Goal: Information Seeking & Learning: Learn about a topic

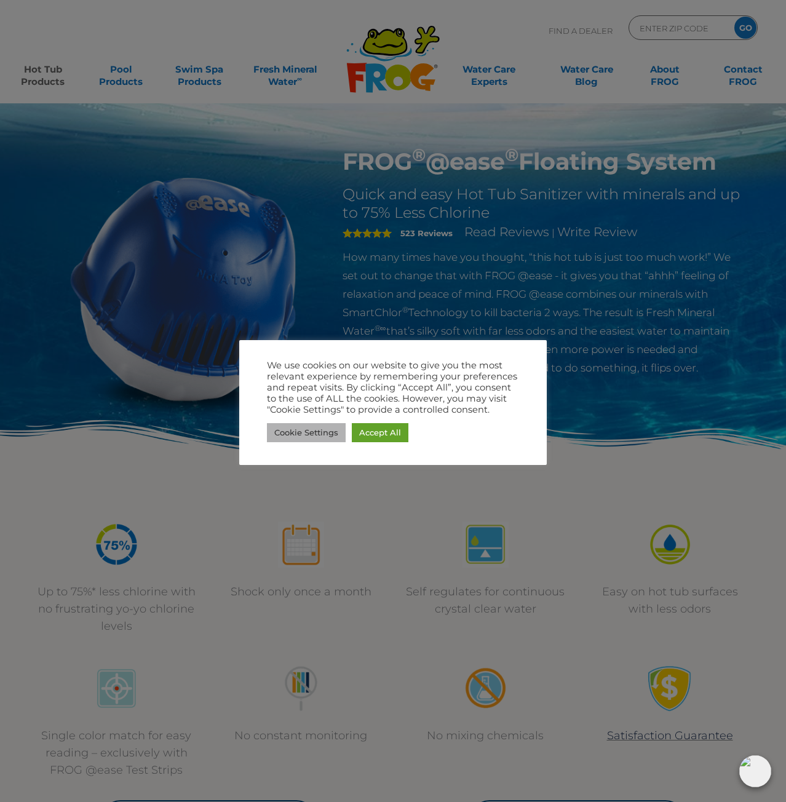
drag, startPoint x: 303, startPoint y: 427, endPoint x: 299, endPoint y: 442, distance: 15.8
click at [299, 442] on div "Cookie Settings Accept All" at bounding box center [393, 432] width 252 height 25
click at [298, 424] on link "Cookie Settings" at bounding box center [306, 432] width 79 height 19
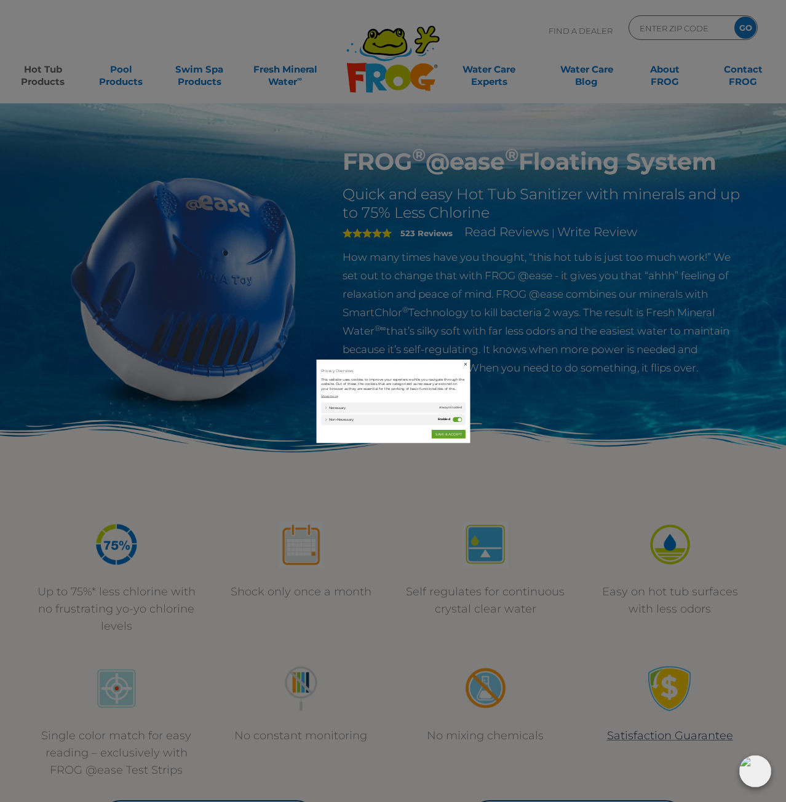
click at [560, 455] on div "Non-necessary" at bounding box center [558, 448] width 23 height 13
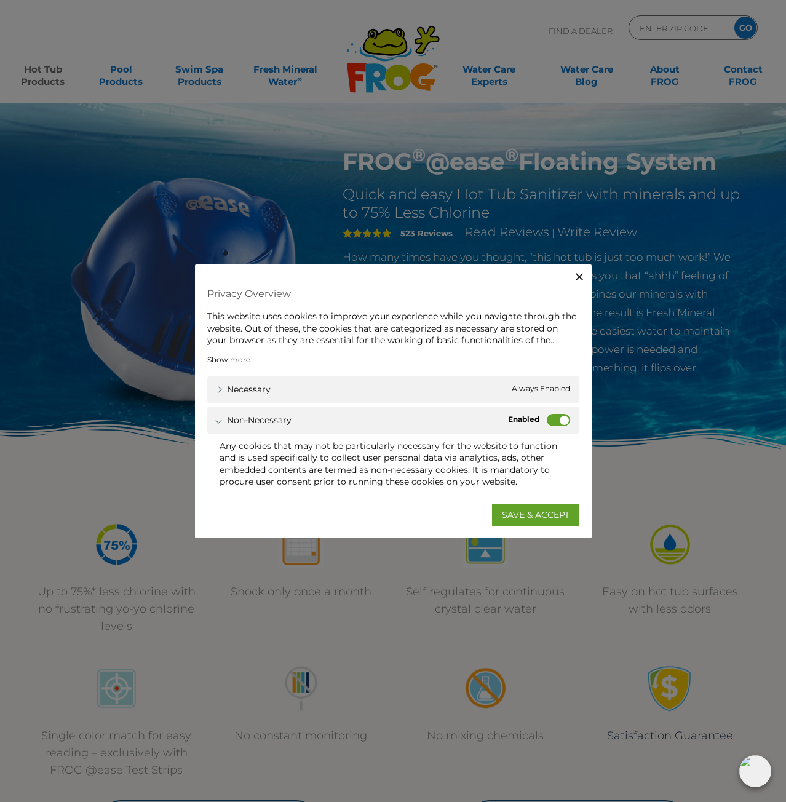
click at [553, 419] on label "Non-necessary" at bounding box center [558, 419] width 23 height 12
click at [0, 0] on input "Non-necessary" at bounding box center [0, 0] width 0 height 0
click at [523, 512] on link "SAVE & ACCEPT" at bounding box center [535, 515] width 87 height 22
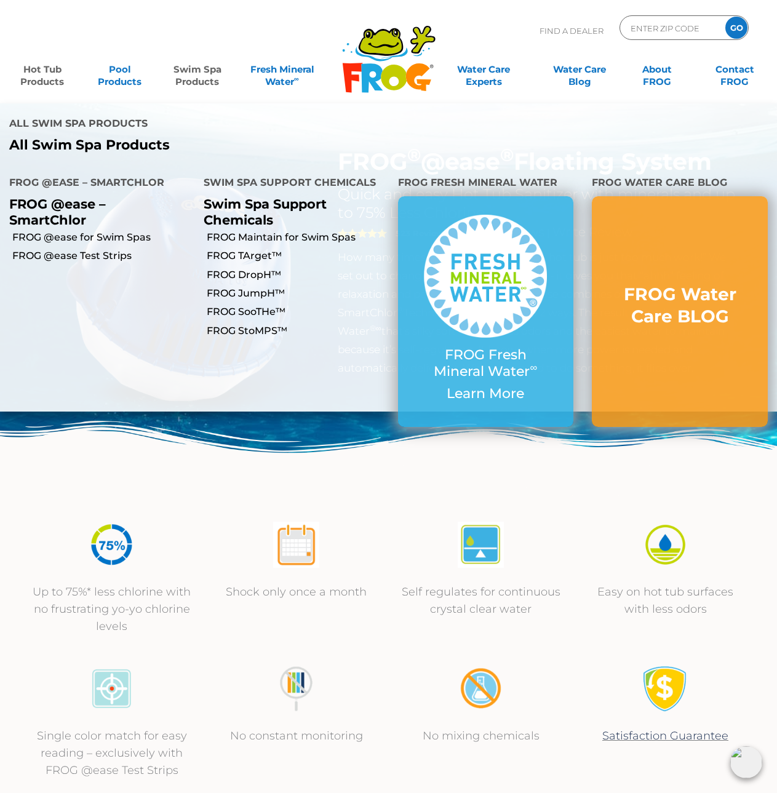
click at [198, 76] on link "Swim Spa Products" at bounding box center [197, 69] width 60 height 25
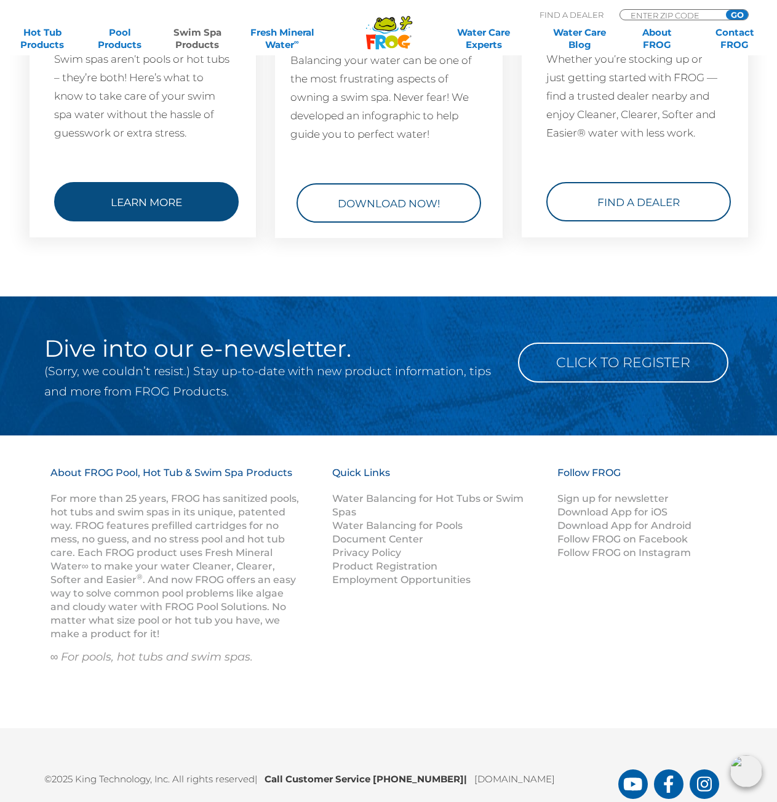
scroll to position [1960, 0]
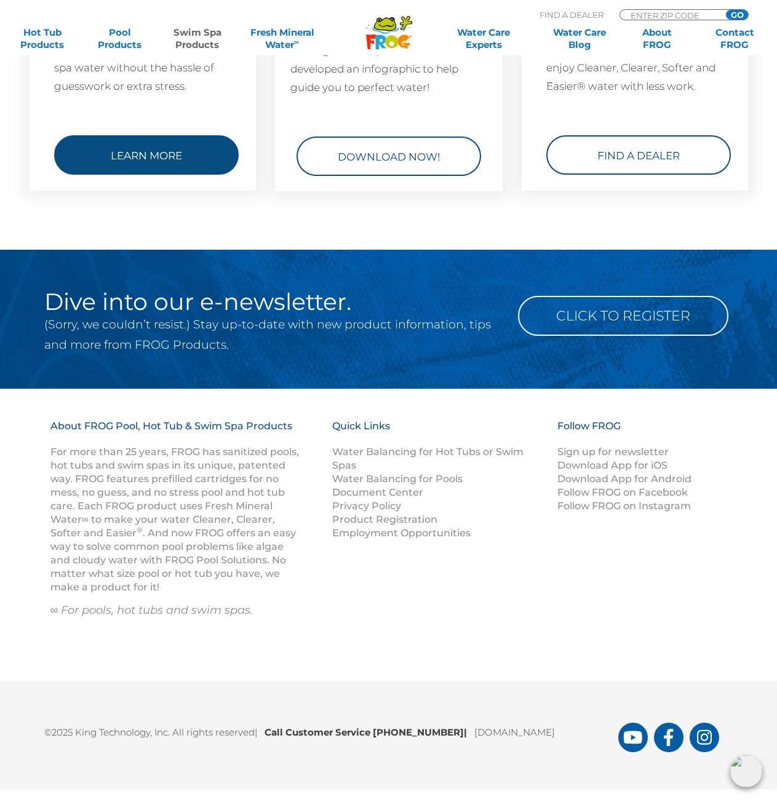
click at [143, 146] on link "Learn More" at bounding box center [146, 154] width 184 height 39
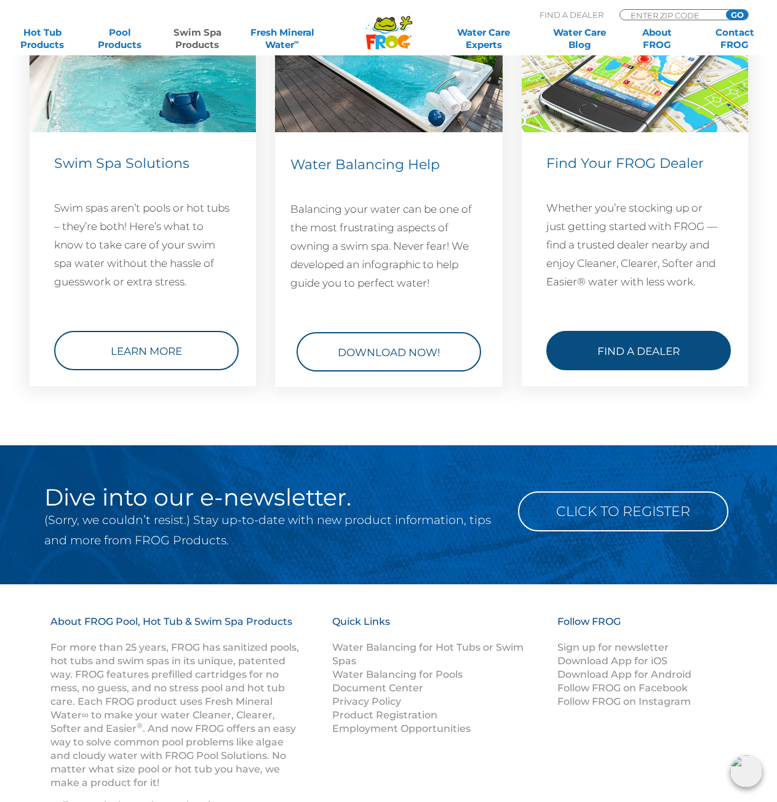
scroll to position [1714, 0]
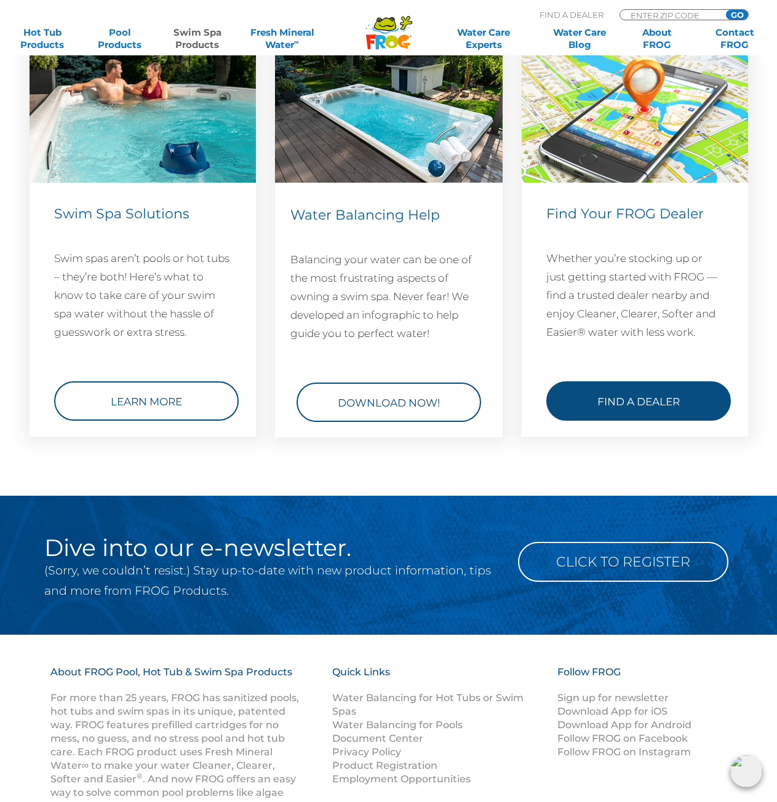
click at [630, 396] on link "Find a Dealer" at bounding box center [638, 400] width 184 height 39
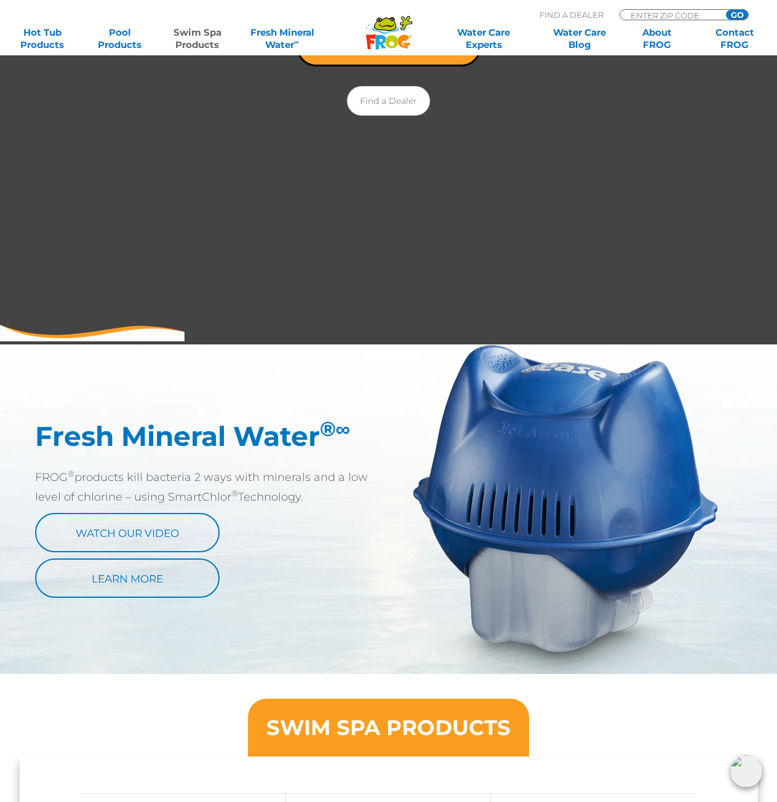
scroll to position [300, 0]
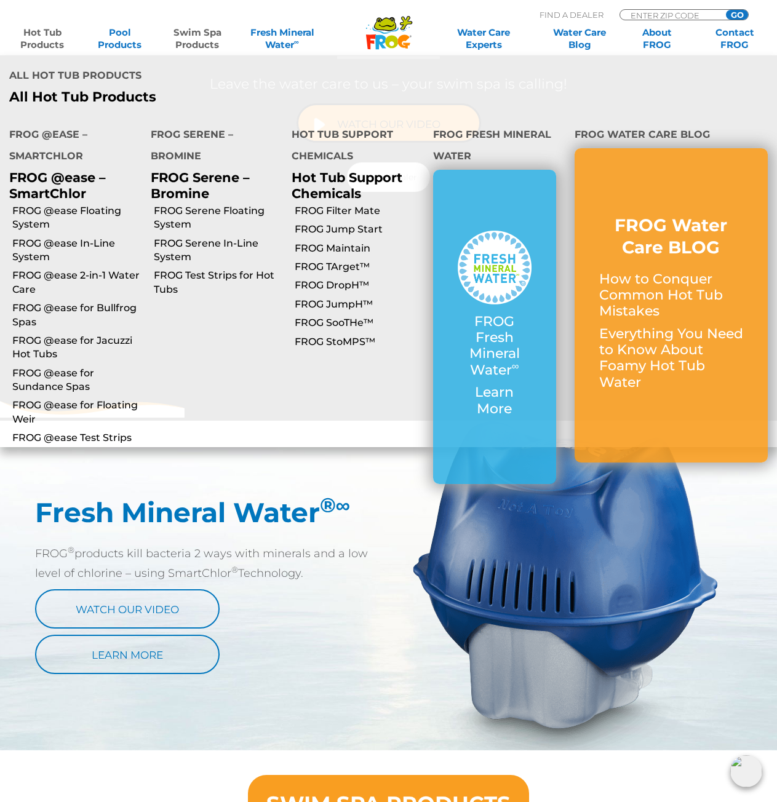
click at [37, 37] on link "Hot Tub Products" at bounding box center [42, 38] width 60 height 25
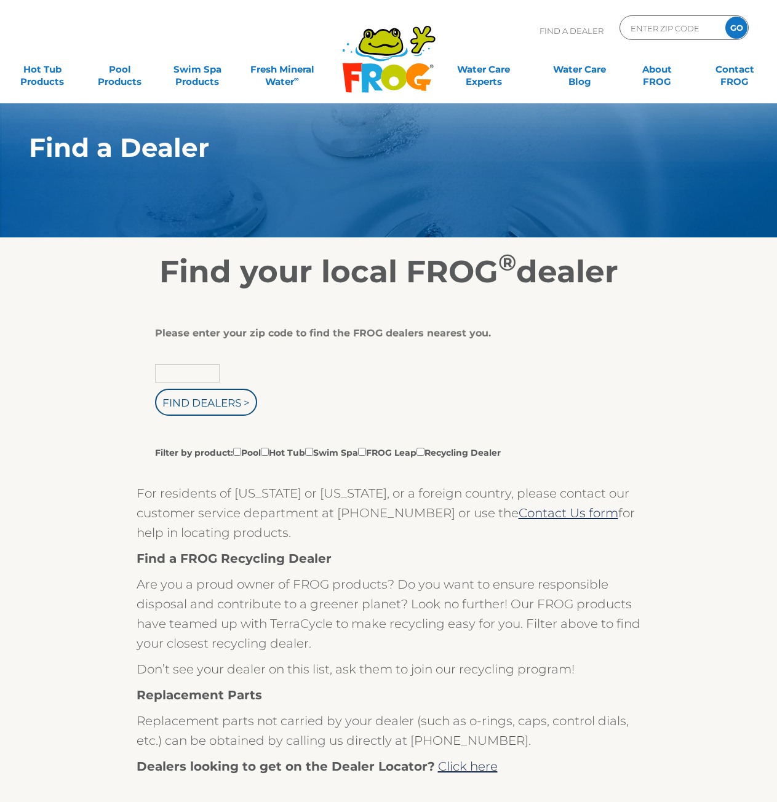
click at [191, 374] on input "text" at bounding box center [187, 373] width 65 height 18
type input "60647"
click at [192, 397] on input "Find Dealers >" at bounding box center [206, 402] width 102 height 27
click at [269, 451] on input "Filter by product: Pool Hot Tub Swim Spa FROG Leap Recycling Dealer" at bounding box center [265, 452] width 8 height 8
checkbox input "true"
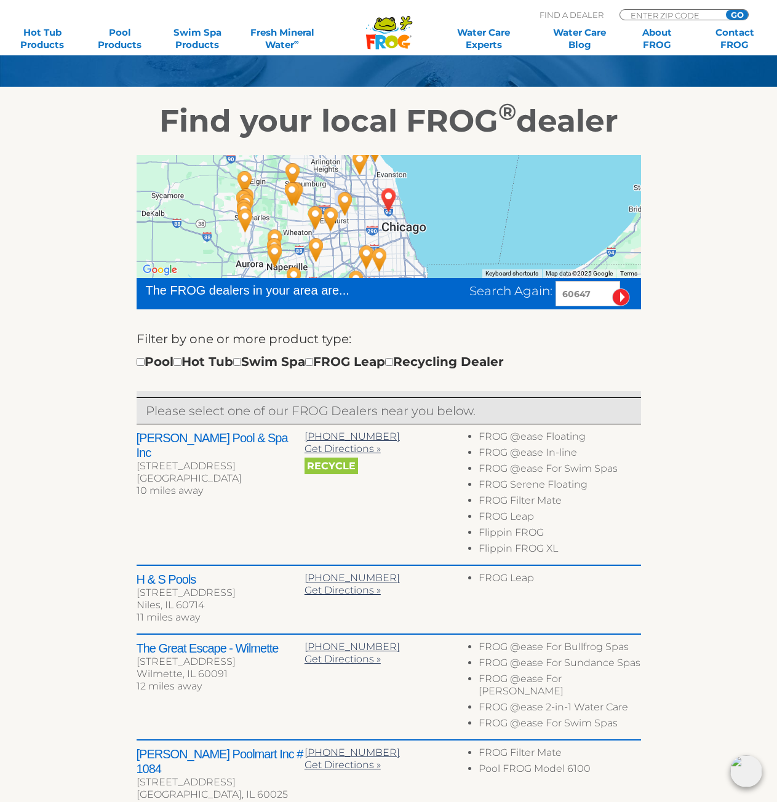
scroll to position [123, 0]
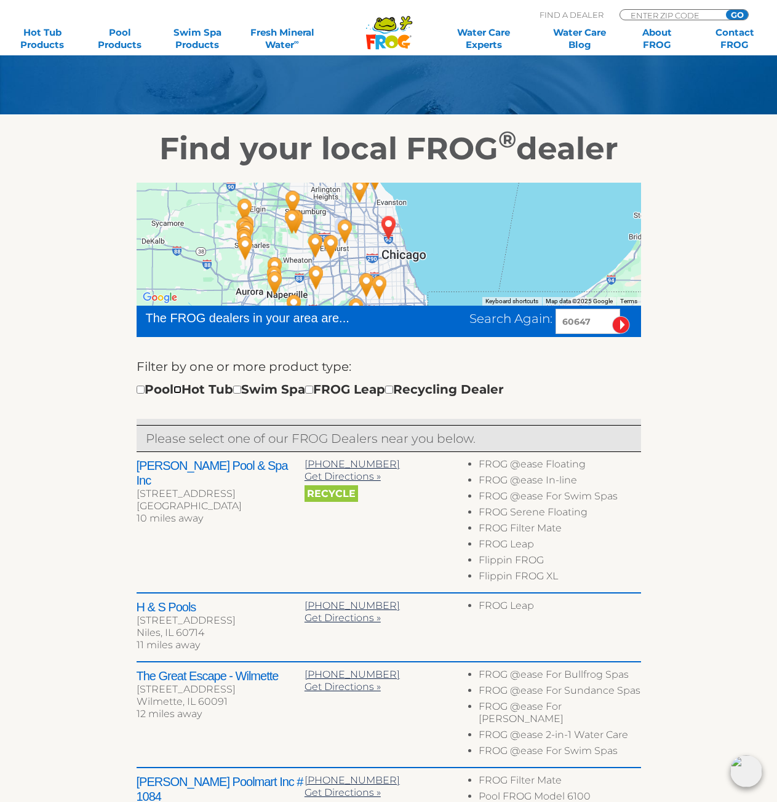
click at [181, 391] on input "checkbox" at bounding box center [177, 390] width 8 height 8
checkbox input "true"
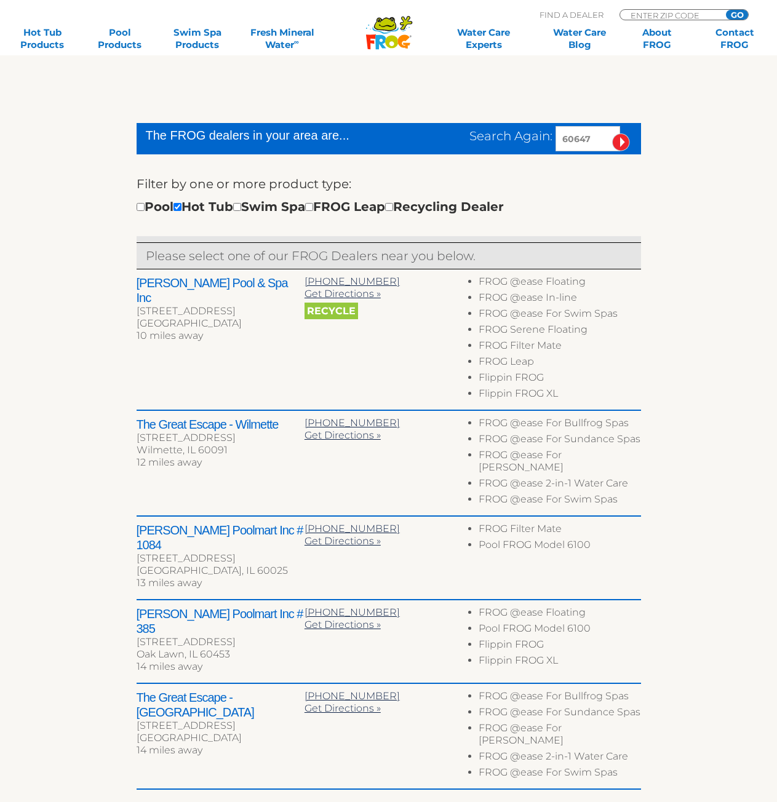
click at [625, 328] on li "FROG Serene Floating" at bounding box center [559, 331] width 162 height 16
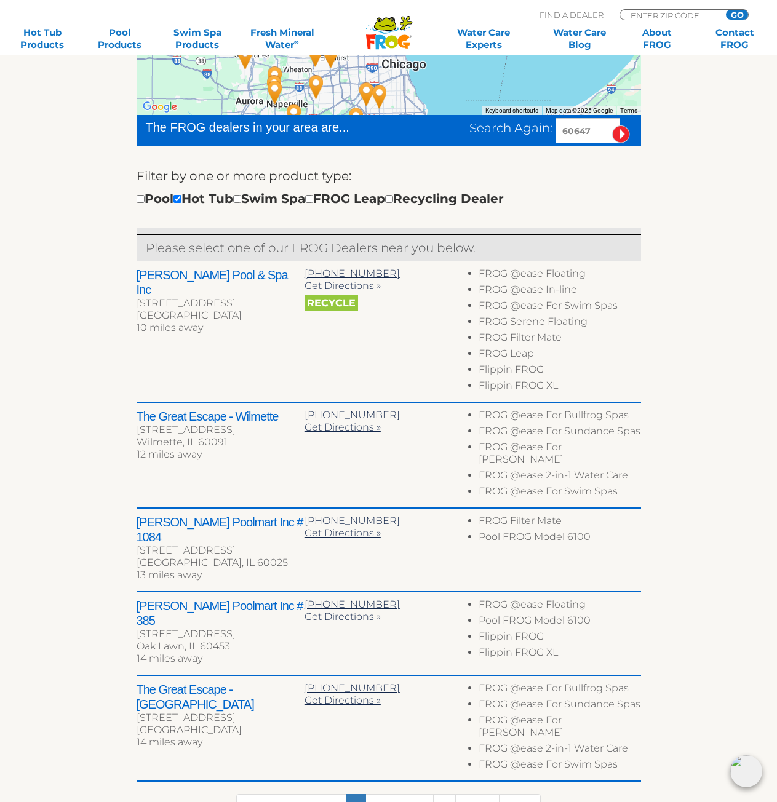
scroll to position [367, 0]
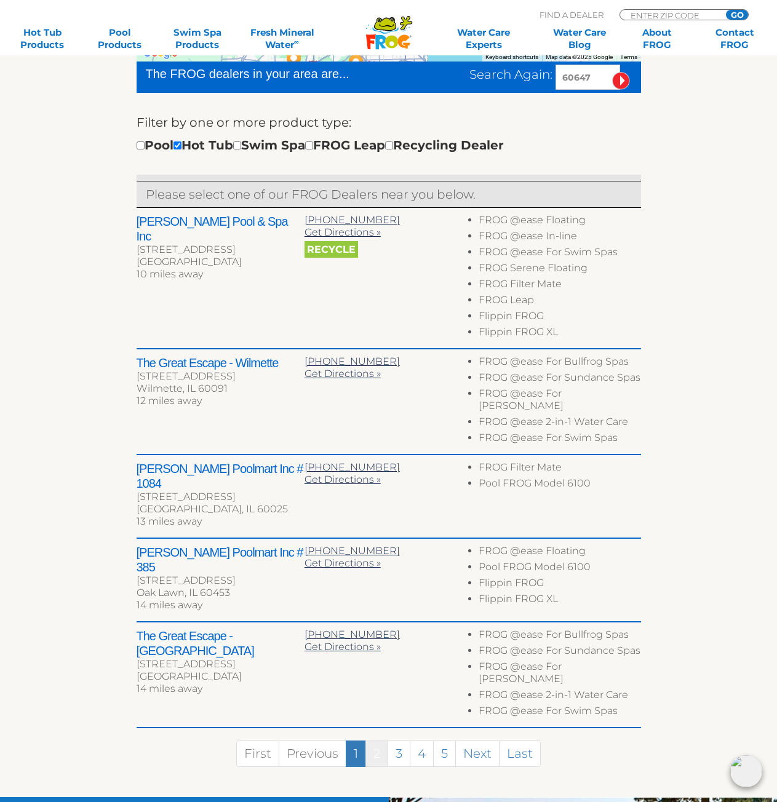
click at [378, 740] on link "2" at bounding box center [376, 753] width 23 height 26
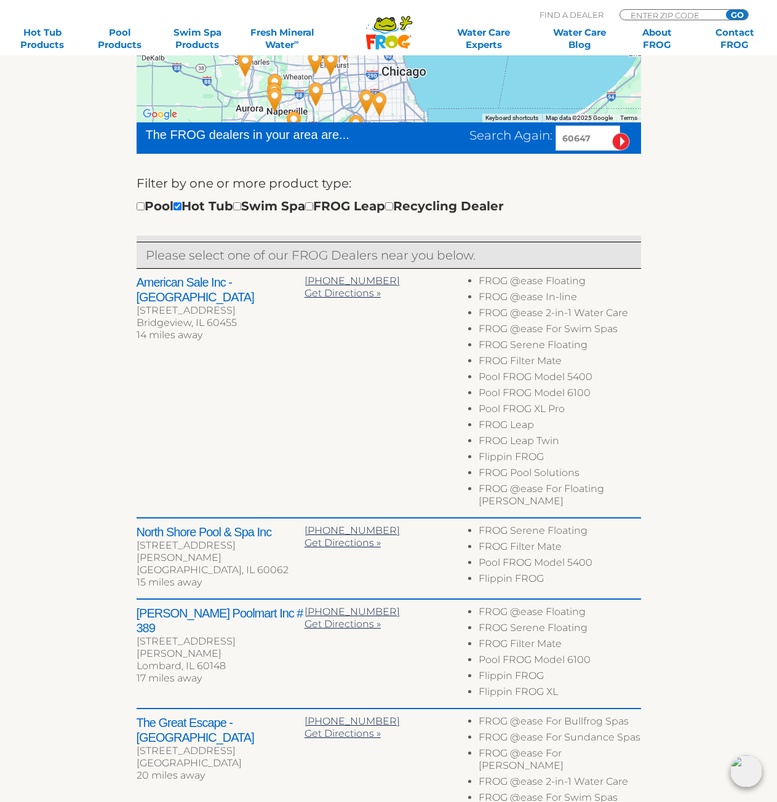
scroll to position [60, 0]
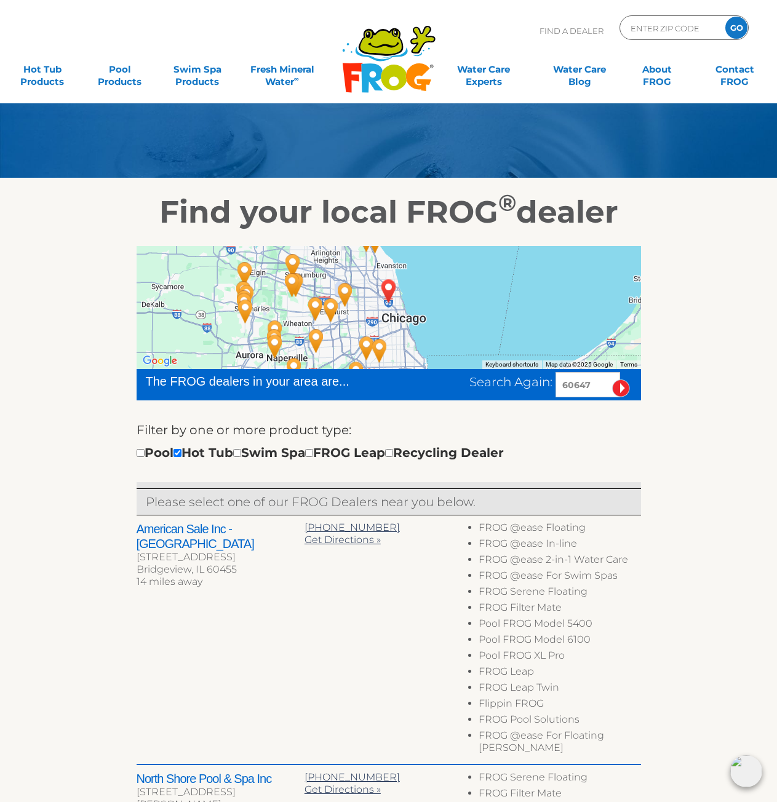
drag, startPoint x: 590, startPoint y: 386, endPoint x: 520, endPoint y: 387, distance: 70.1
click at [520, 387] on div "Search Again: 60647" at bounding box center [555, 384] width 172 height 25
type input "46350"
click at [617, 385] on input "image" at bounding box center [621, 388] width 18 height 18
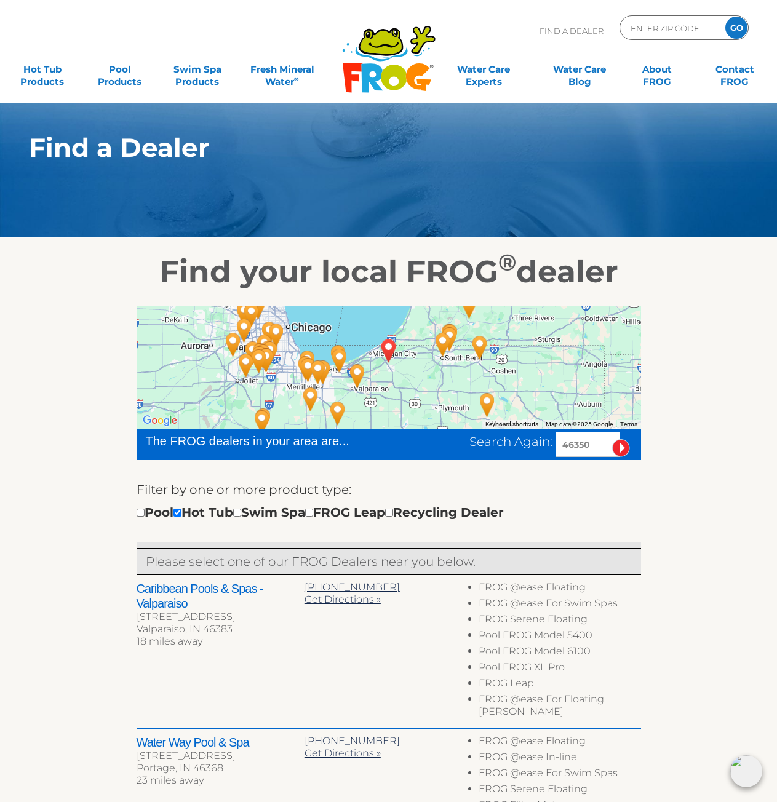
click at [389, 397] on div at bounding box center [389, 367] width 504 height 123
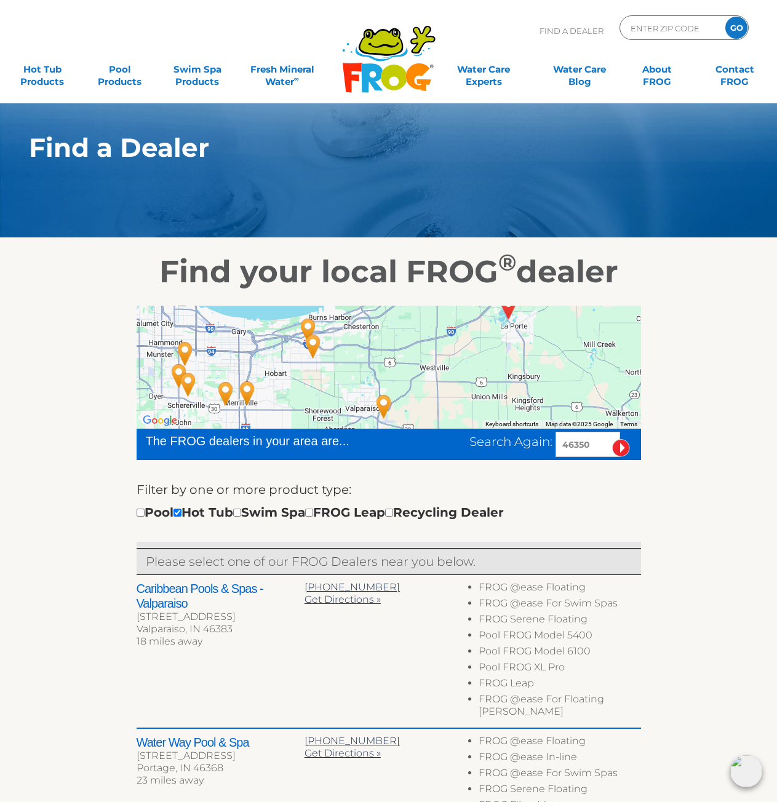
drag, startPoint x: 285, startPoint y: 353, endPoint x: 507, endPoint y: 401, distance: 227.1
click at [507, 401] on div at bounding box center [389, 367] width 504 height 123
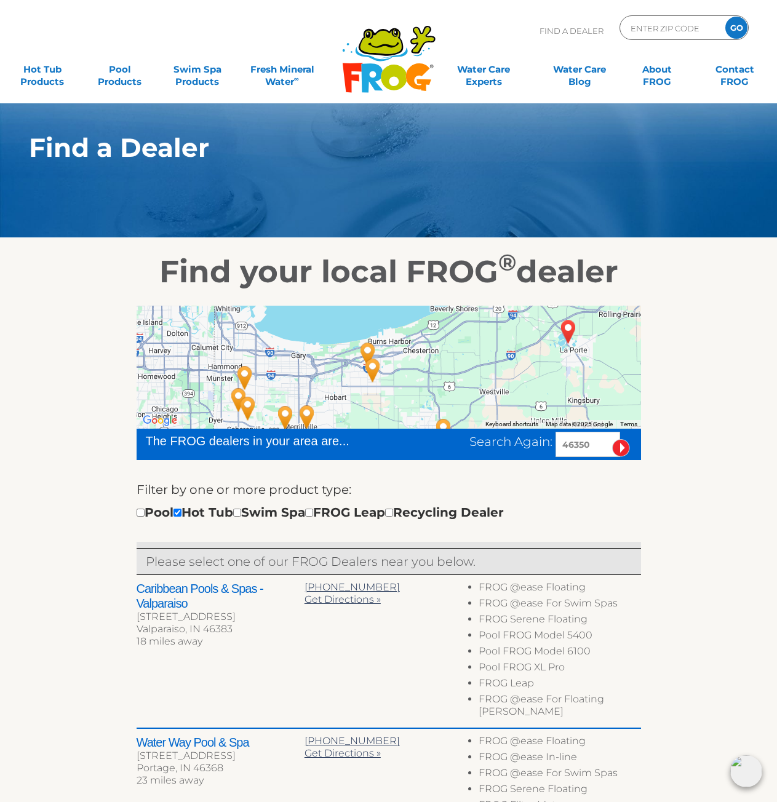
drag, startPoint x: 420, startPoint y: 354, endPoint x: 483, endPoint y: 377, distance: 66.9
click at [483, 377] on div at bounding box center [389, 367] width 504 height 123
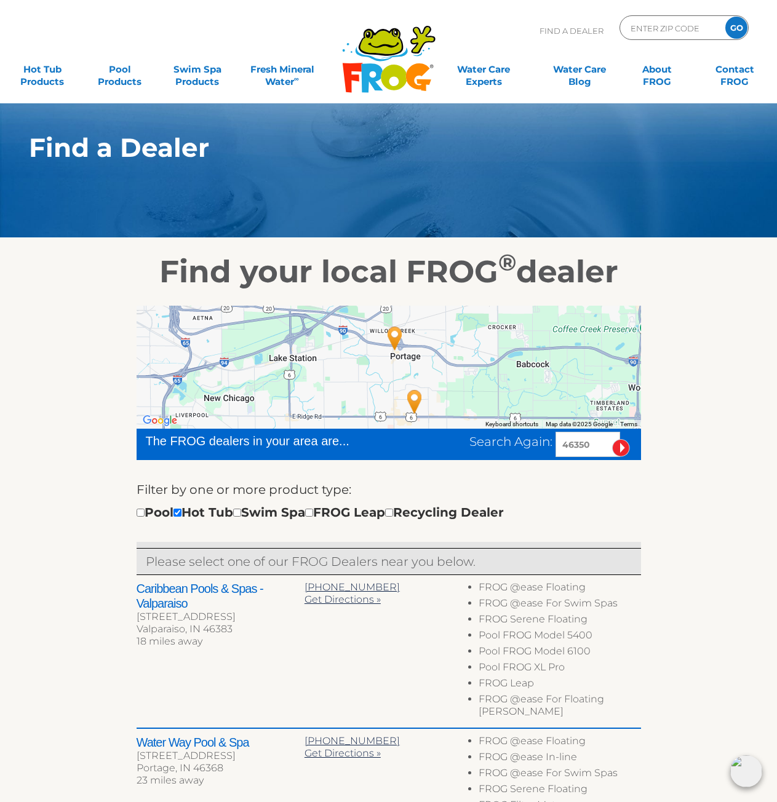
drag, startPoint x: 287, startPoint y: 384, endPoint x: 491, endPoint y: 385, distance: 204.2
click at [491, 385] on div at bounding box center [389, 367] width 504 height 123
click at [394, 333] on img "Leslie's Poolmart, Inc. # 853 - 23 miles away." at bounding box center [395, 338] width 38 height 43
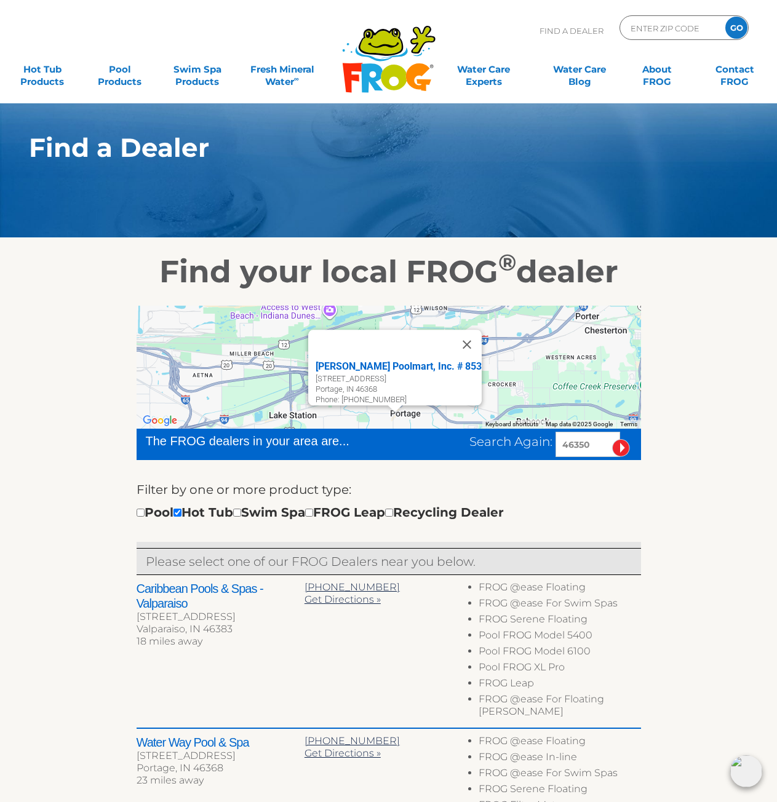
click at [533, 374] on div "Leslie's Poolmart, Inc. # 853 6030 Central Ave Portage, IN 46368 Phone: 219-763…" at bounding box center [389, 367] width 504 height 123
click at [466, 337] on button "Close" at bounding box center [467, 345] width 30 height 30
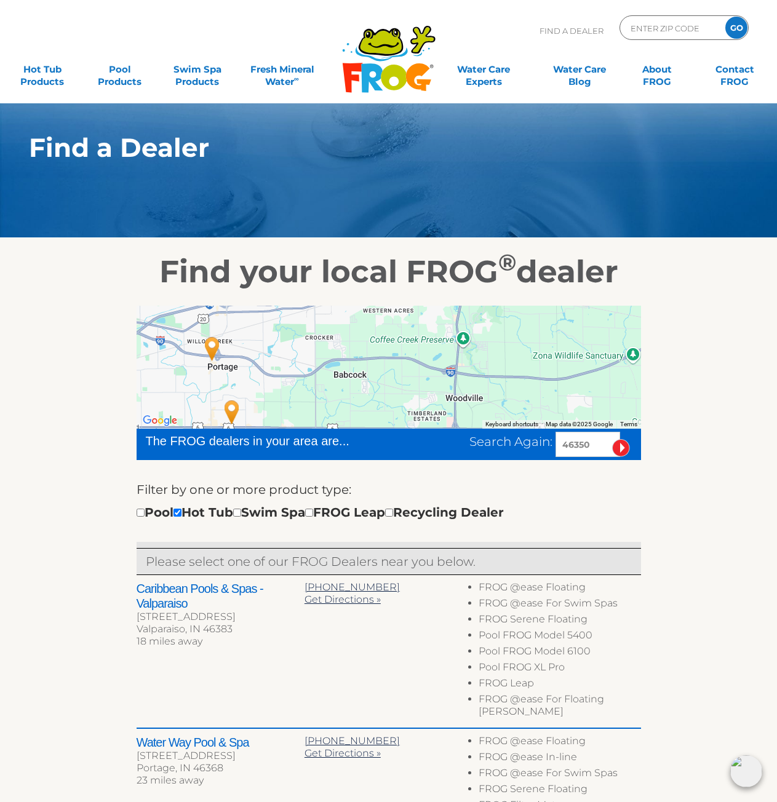
drag, startPoint x: 443, startPoint y: 387, endPoint x: 259, endPoint y: 338, distance: 190.5
click at [259, 338] on div at bounding box center [389, 367] width 504 height 123
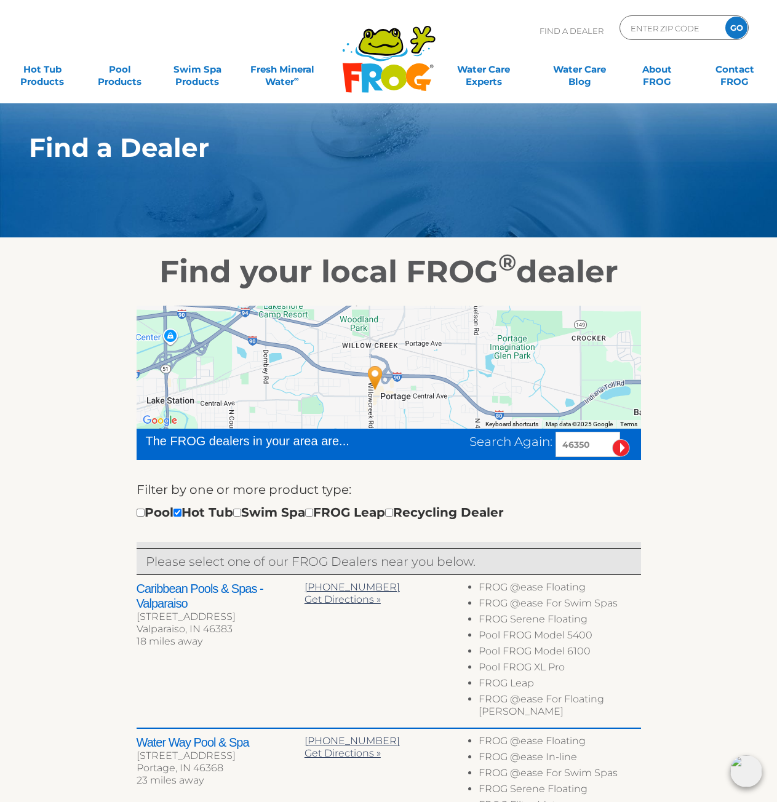
drag, startPoint x: 356, startPoint y: 378, endPoint x: 463, endPoint y: 352, distance: 110.1
click at [463, 352] on div at bounding box center [389, 367] width 504 height 123
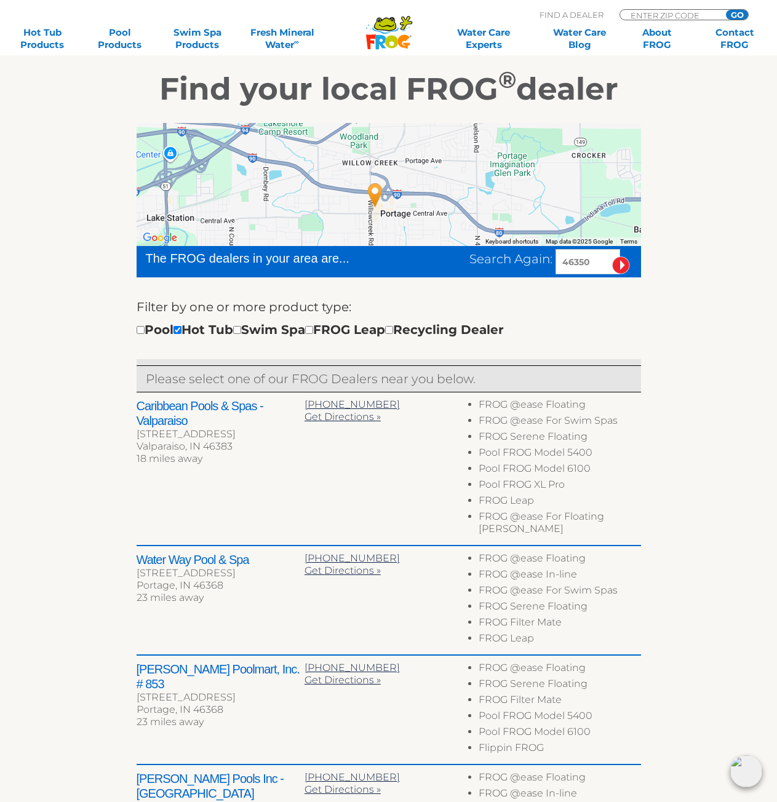
scroll to position [184, 0]
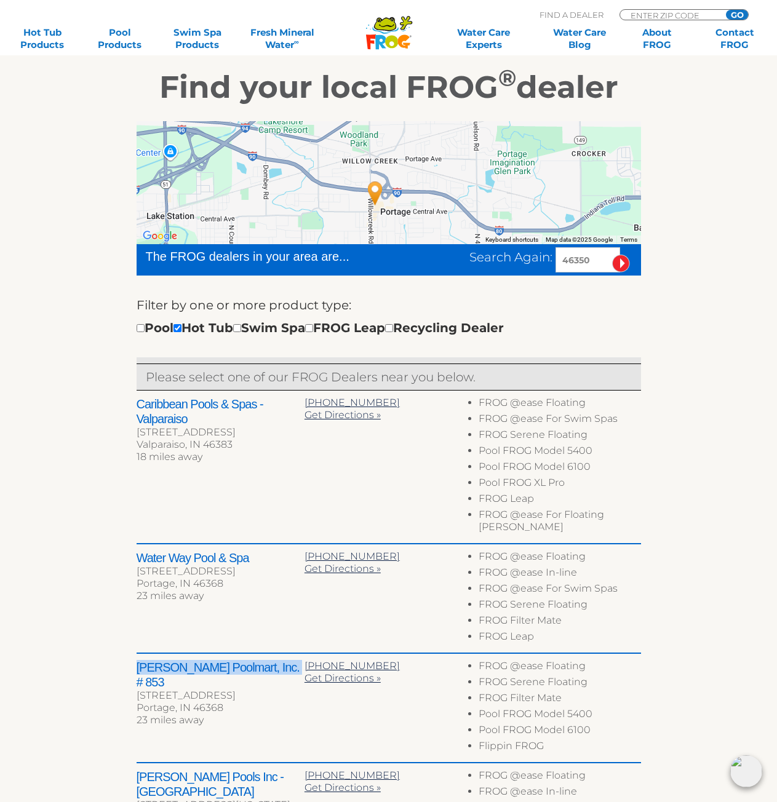
drag, startPoint x: 276, startPoint y: 651, endPoint x: 135, endPoint y: 646, distance: 141.5
click at [135, 646] on div "To navigate the map with touch gestures double-tap and hold your finger on the …" at bounding box center [388, 568] width 756 height 925
copy h2 "Leslie's Poolmart, Inc. # 853"
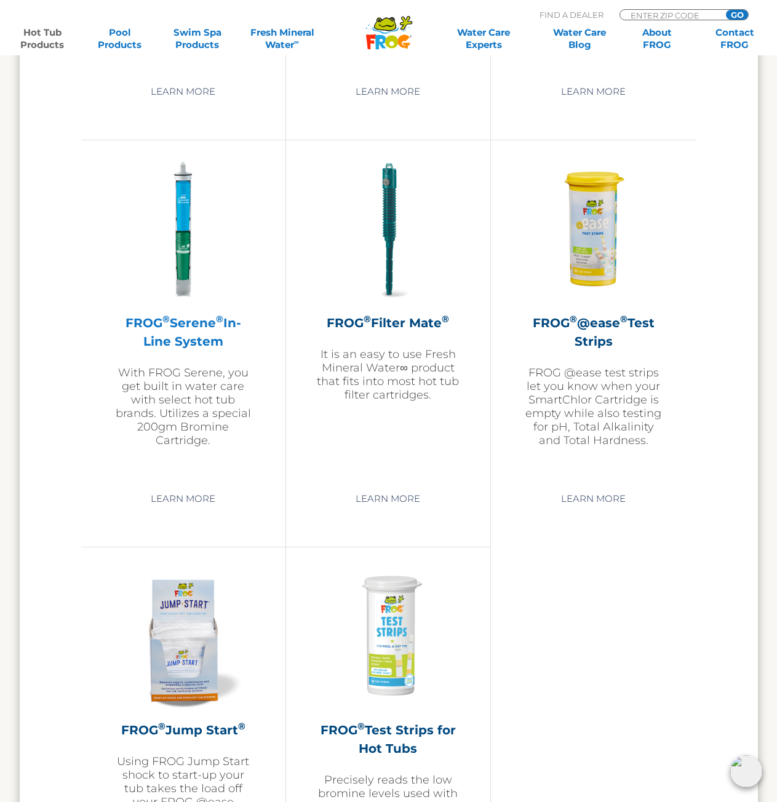
scroll to position [2398, 0]
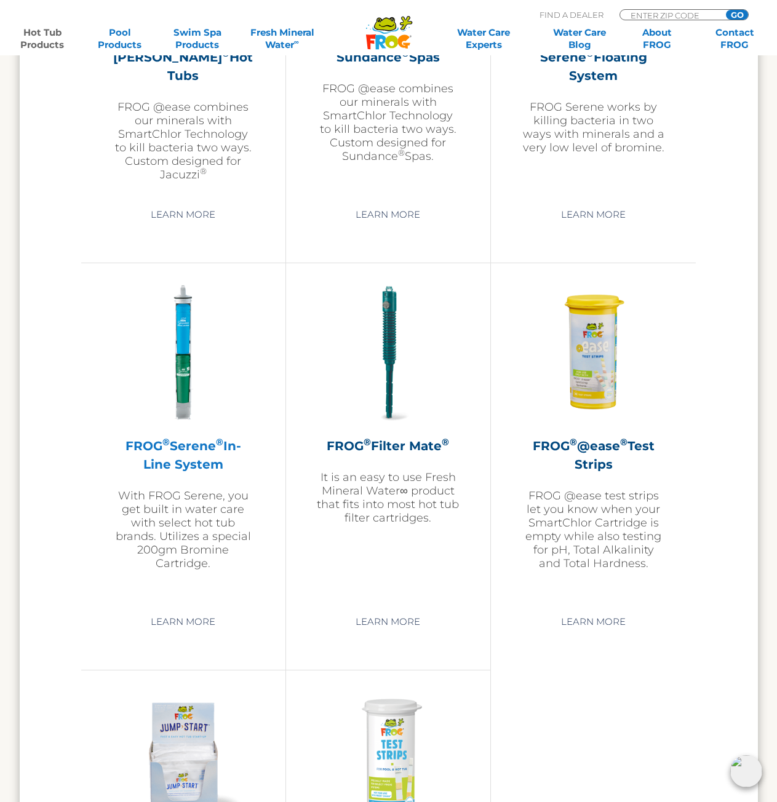
click at [186, 458] on h2 "FROG ® Serene ® In-Line System" at bounding box center [183, 455] width 143 height 37
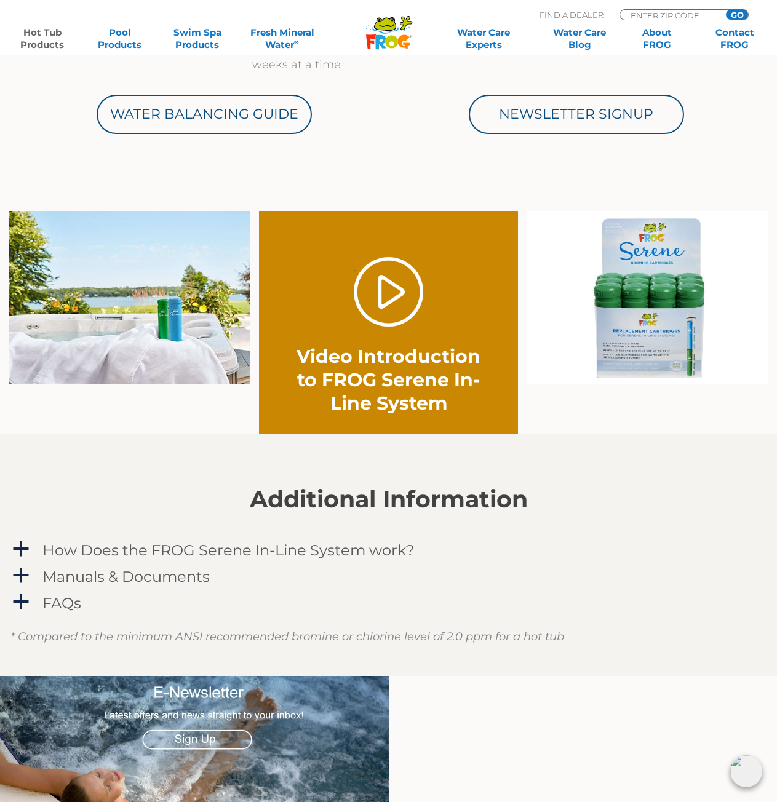
scroll to position [738, 0]
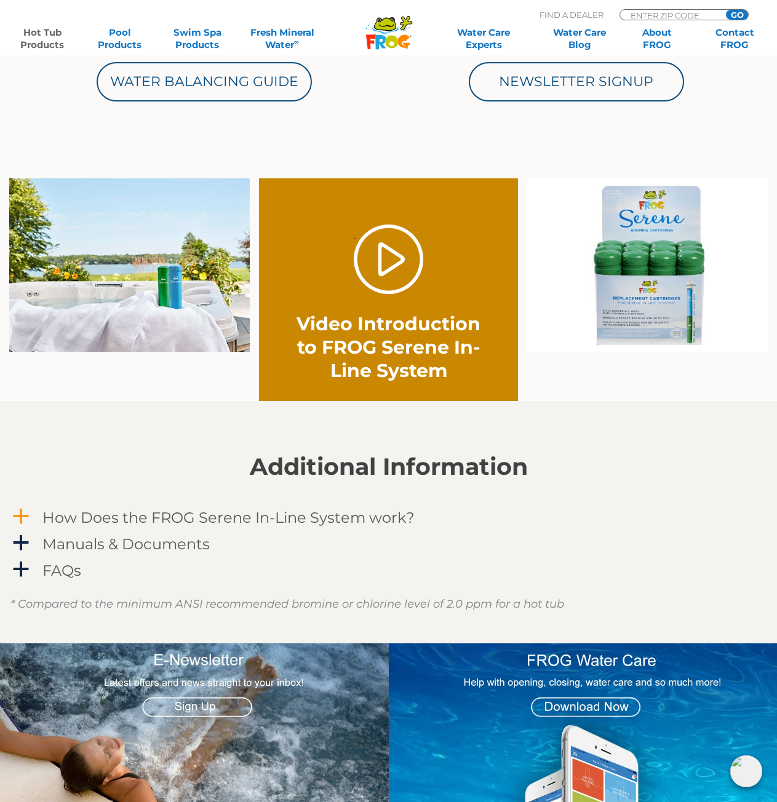
click at [33, 521] on link "a How Does the FROG Serene In-Line System work?" at bounding box center [388, 517] width 756 height 23
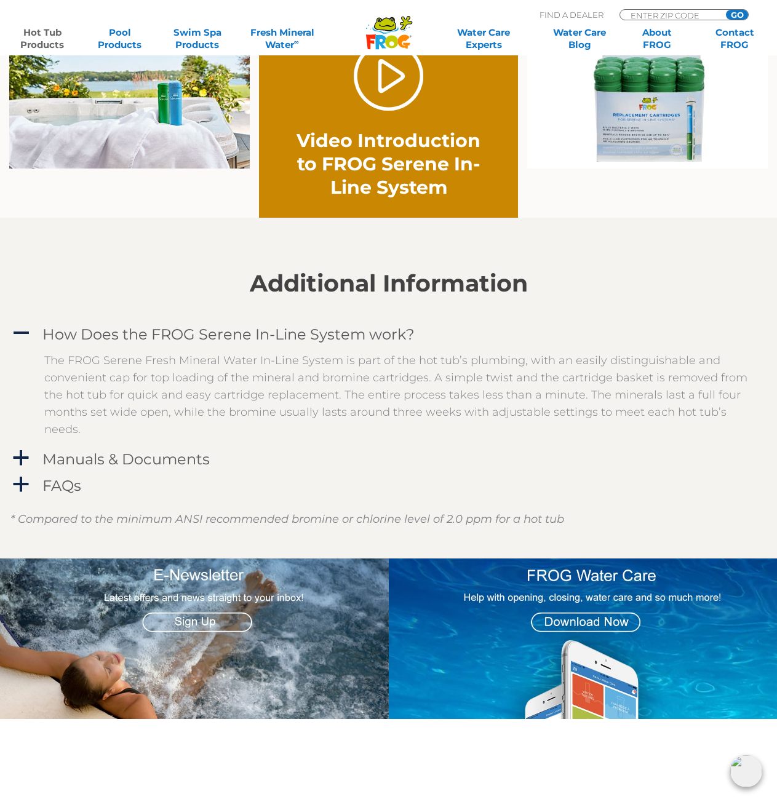
scroll to position [922, 0]
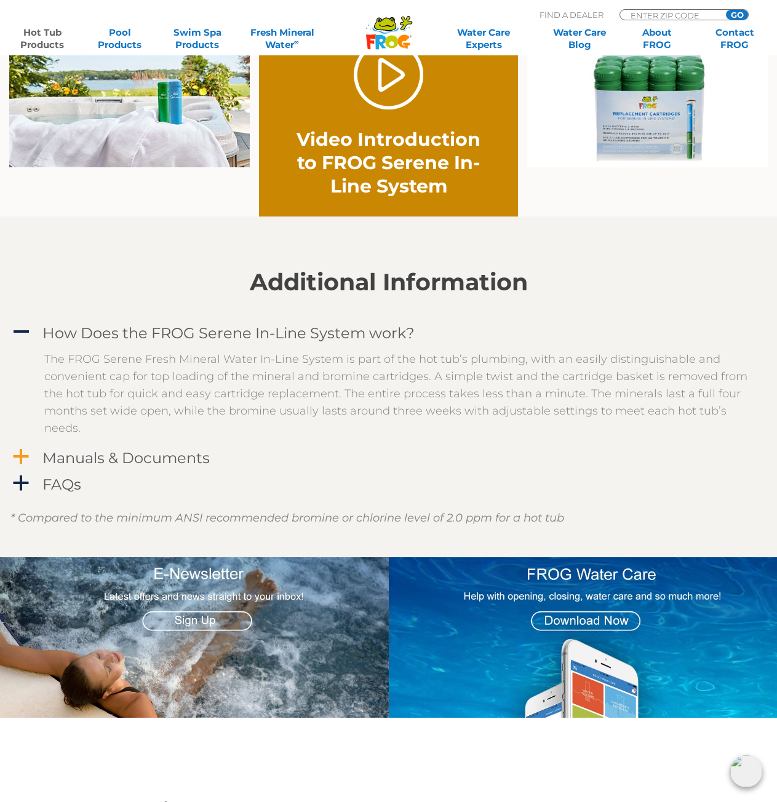
click at [89, 457] on h4 "Manuals & Documents" at bounding box center [125, 457] width 167 height 17
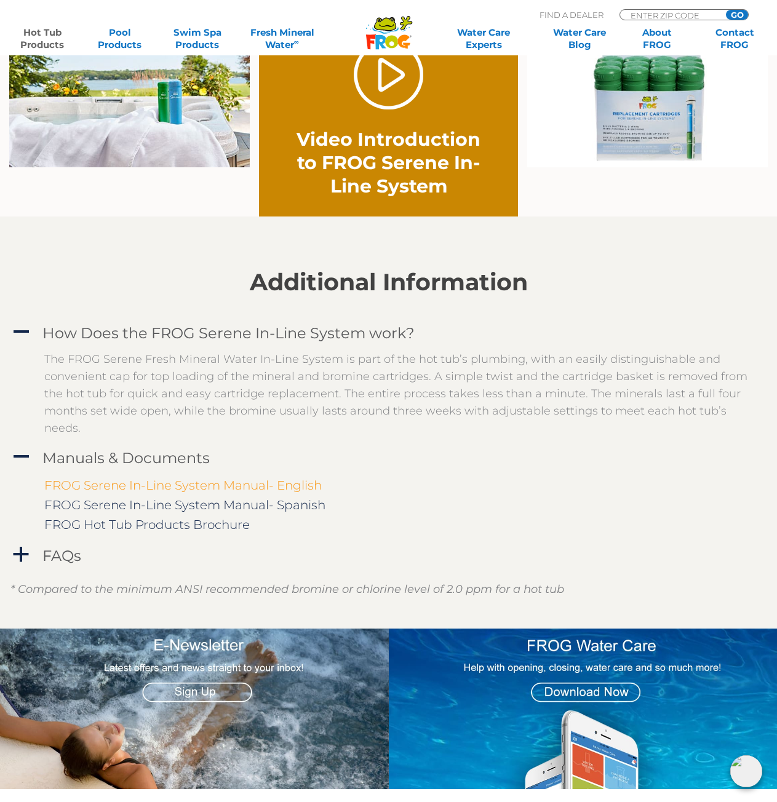
click at [171, 488] on link "FROG Serene In-Line System Manual- English" at bounding box center [182, 485] width 277 height 15
click at [50, 555] on h4 "FAQs" at bounding box center [61, 555] width 39 height 17
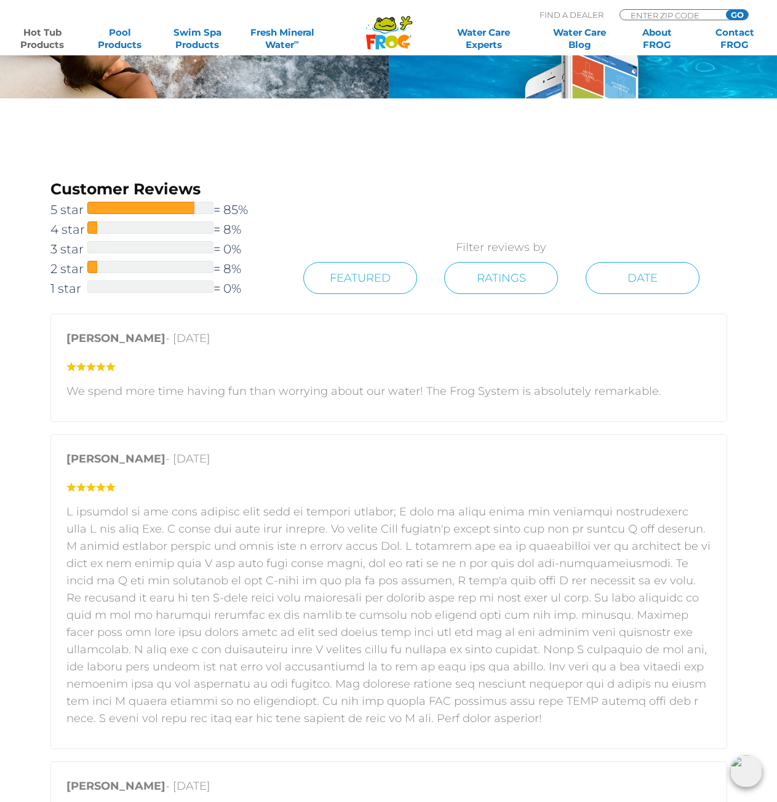
scroll to position [1845, 0]
